Goal: Task Accomplishment & Management: Manage account settings

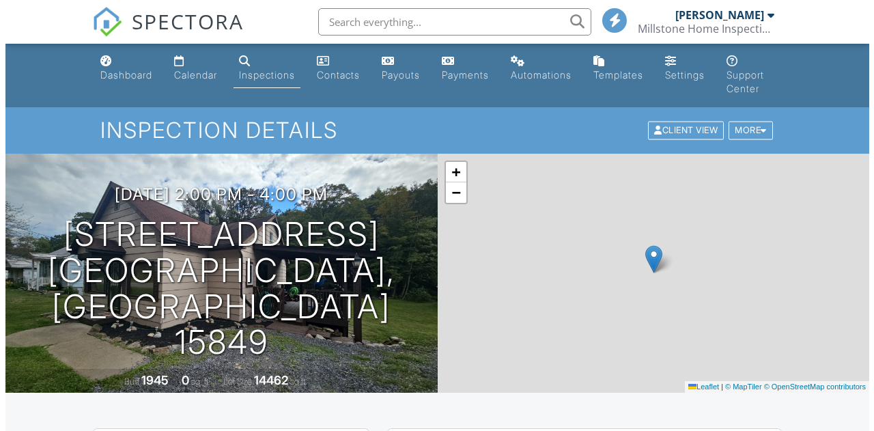
scroll to position [409, 0]
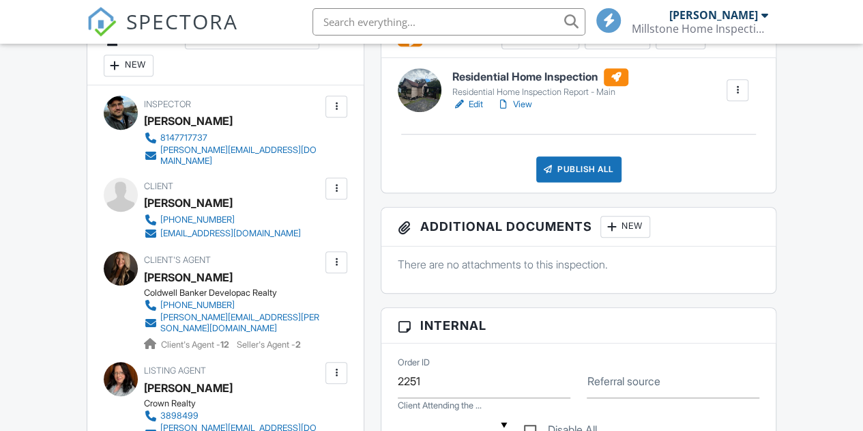
click at [581, 167] on div "Publish All" at bounding box center [578, 169] width 85 height 26
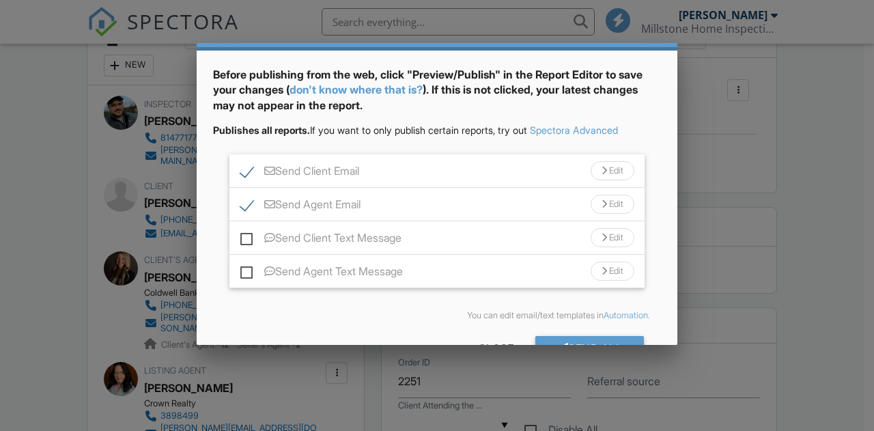
scroll to position [85, 0]
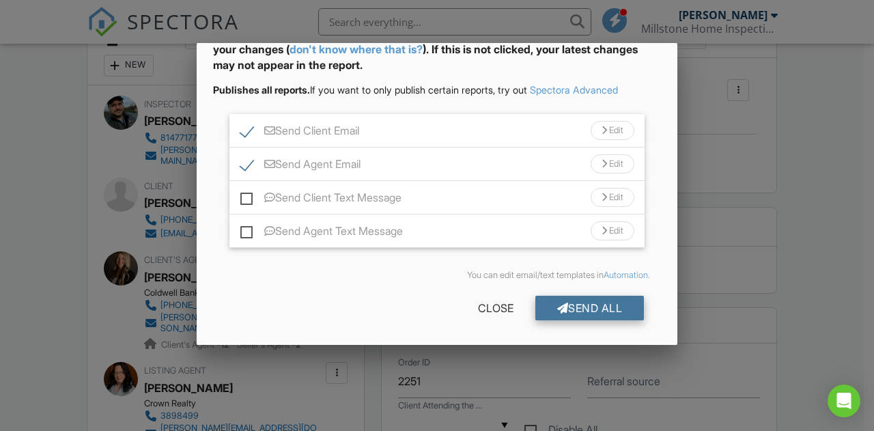
click at [577, 312] on div "Send All" at bounding box center [589, 308] width 109 height 25
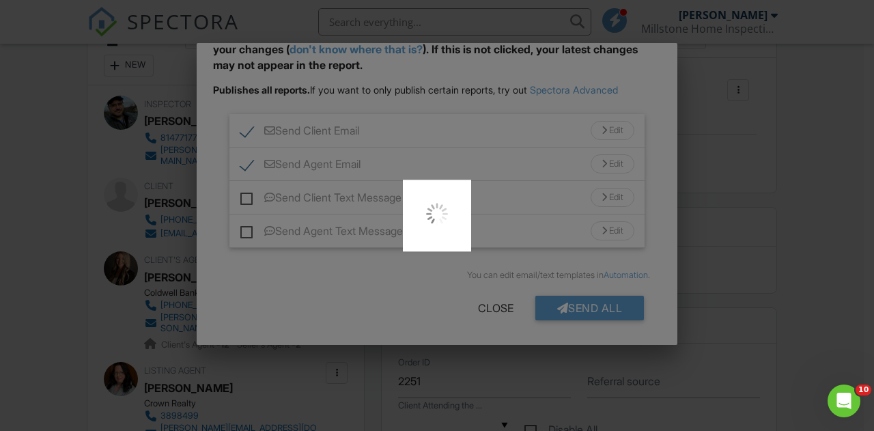
scroll to position [0, 0]
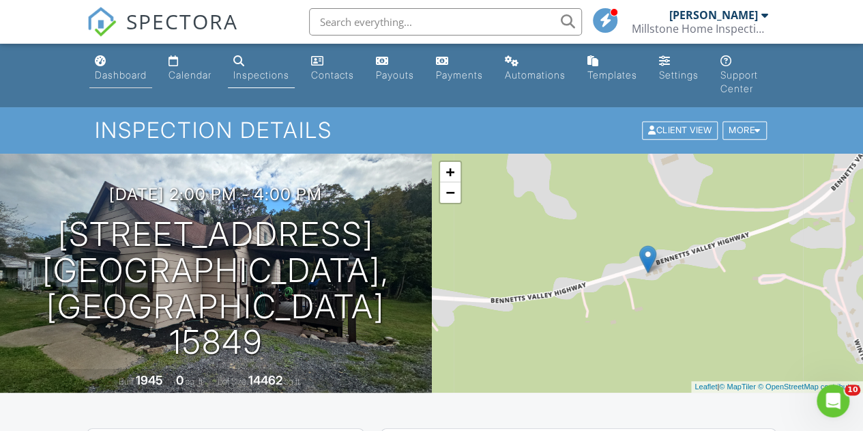
click at [127, 65] on link "Dashboard" at bounding box center [120, 68] width 63 height 39
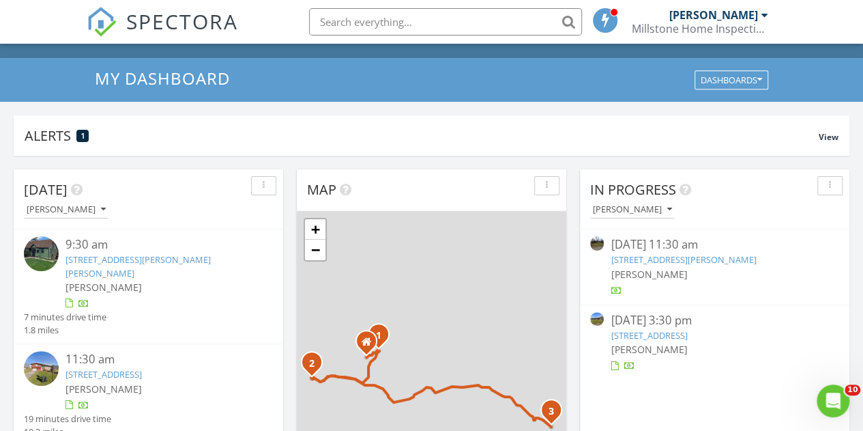
scroll to position [68, 0]
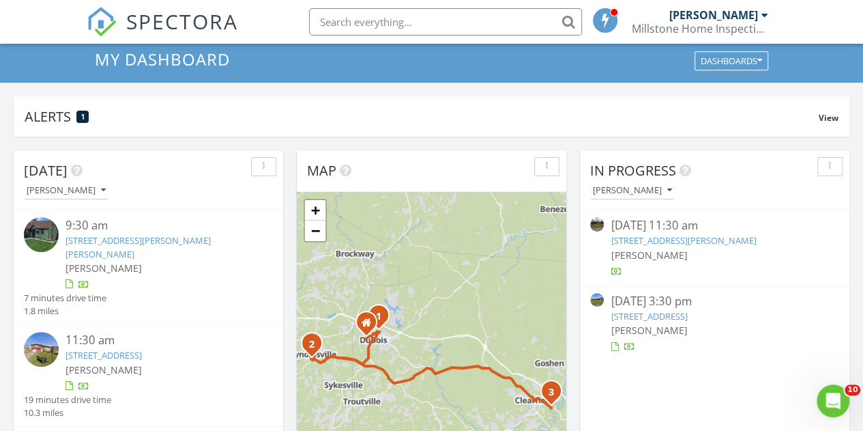
click at [659, 319] on link "627 Arrowhead Way, Clearfield, PA 16830" at bounding box center [649, 316] width 76 height 12
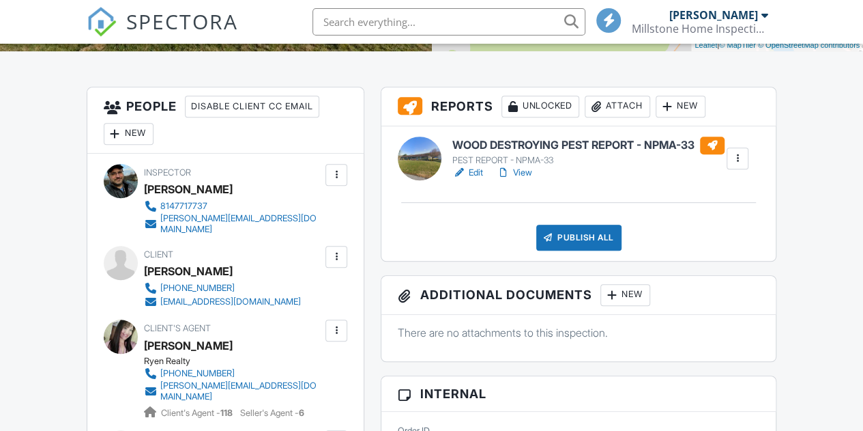
click at [478, 166] on div "PEST REPORT - NPMA-33" at bounding box center [588, 160] width 272 height 11
click at [580, 244] on div "Publish All" at bounding box center [578, 238] width 85 height 26
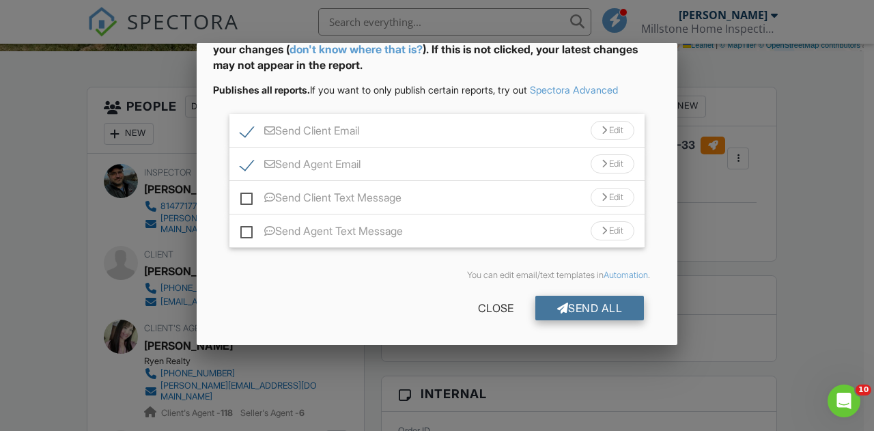
click at [598, 303] on div "Send All" at bounding box center [589, 308] width 109 height 25
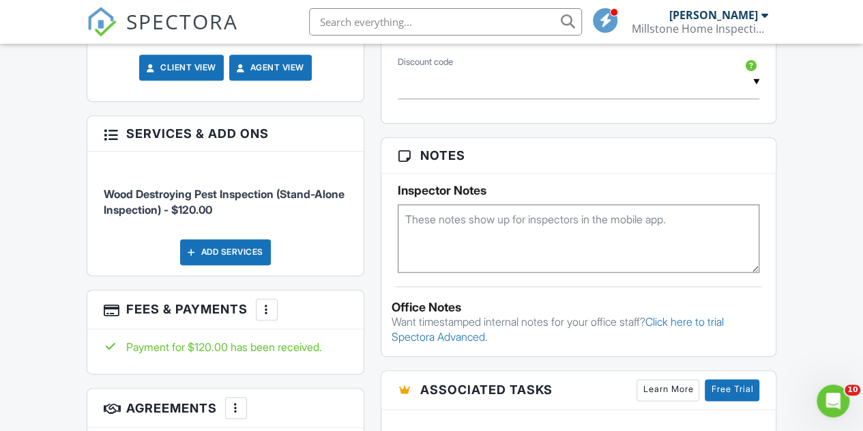
click at [263, 302] on div at bounding box center [267, 309] width 14 height 14
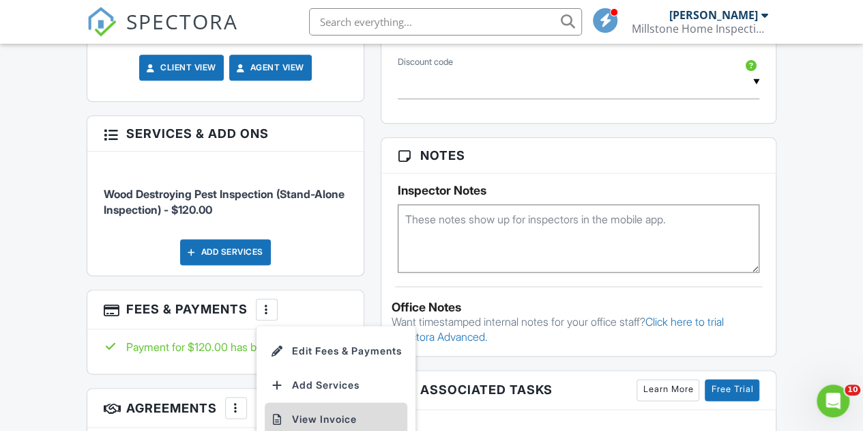
click at [351, 403] on li "View Invoice" at bounding box center [336, 419] width 143 height 34
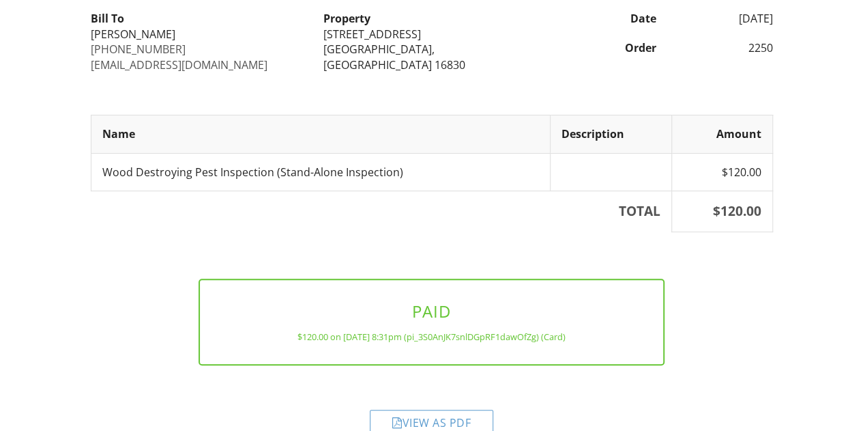
scroll to position [182, 0]
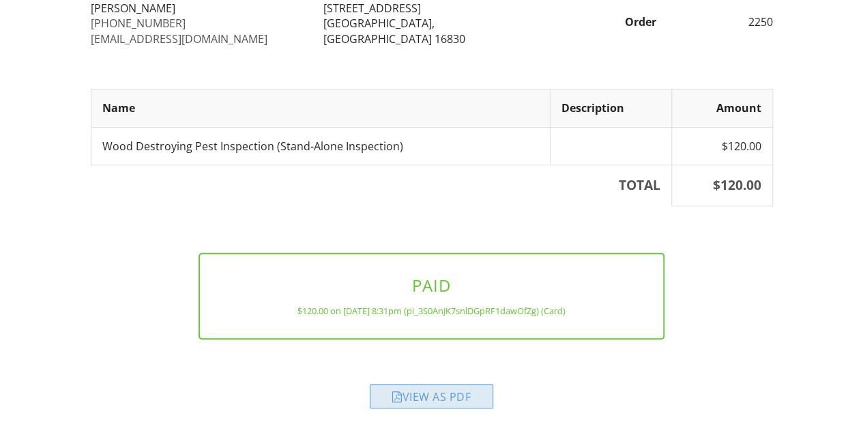
click at [442, 398] on div "View as PDF" at bounding box center [432, 396] width 124 height 25
